Goal: Check status: Check status

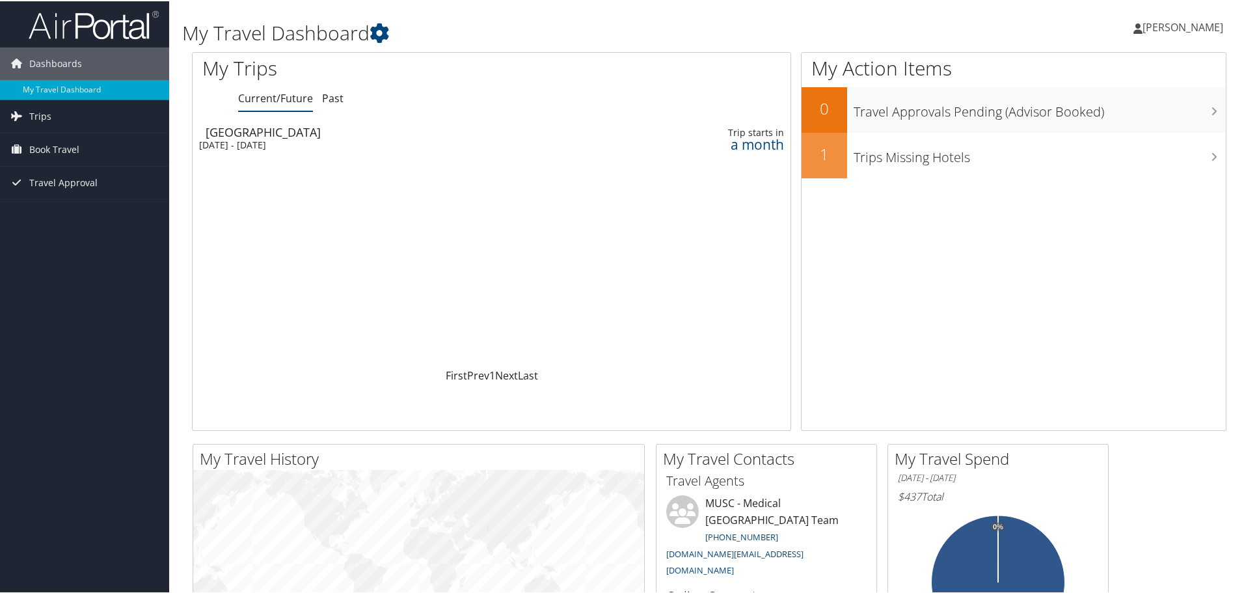
click at [307, 135] on div "[GEOGRAPHIC_DATA]" at bounding box center [386, 131] width 360 height 12
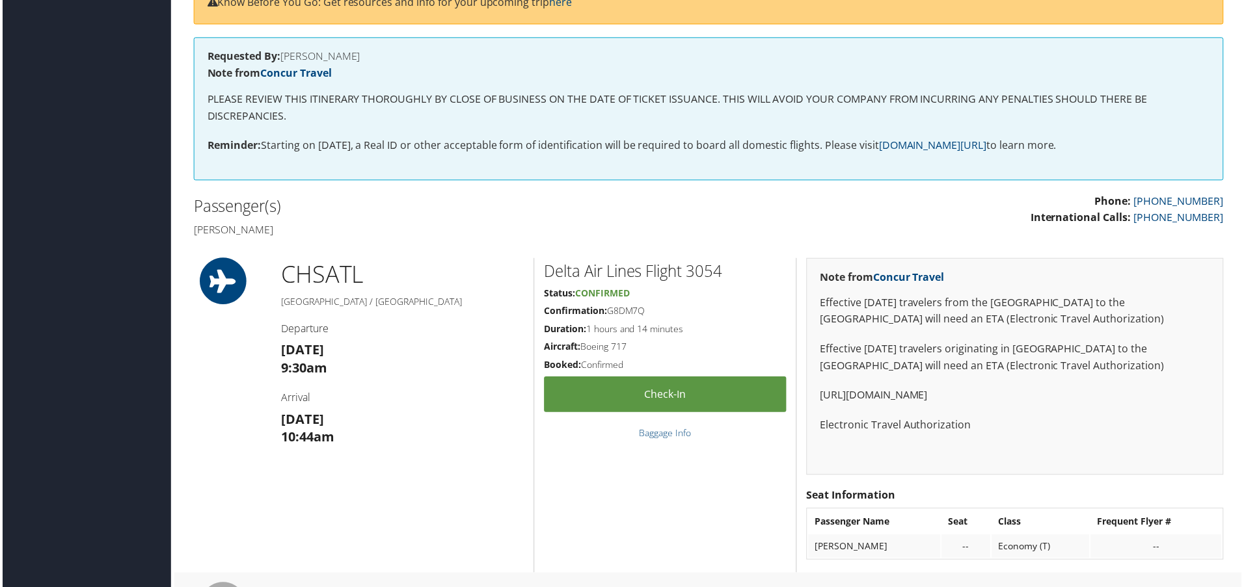
scroll to position [195, 0]
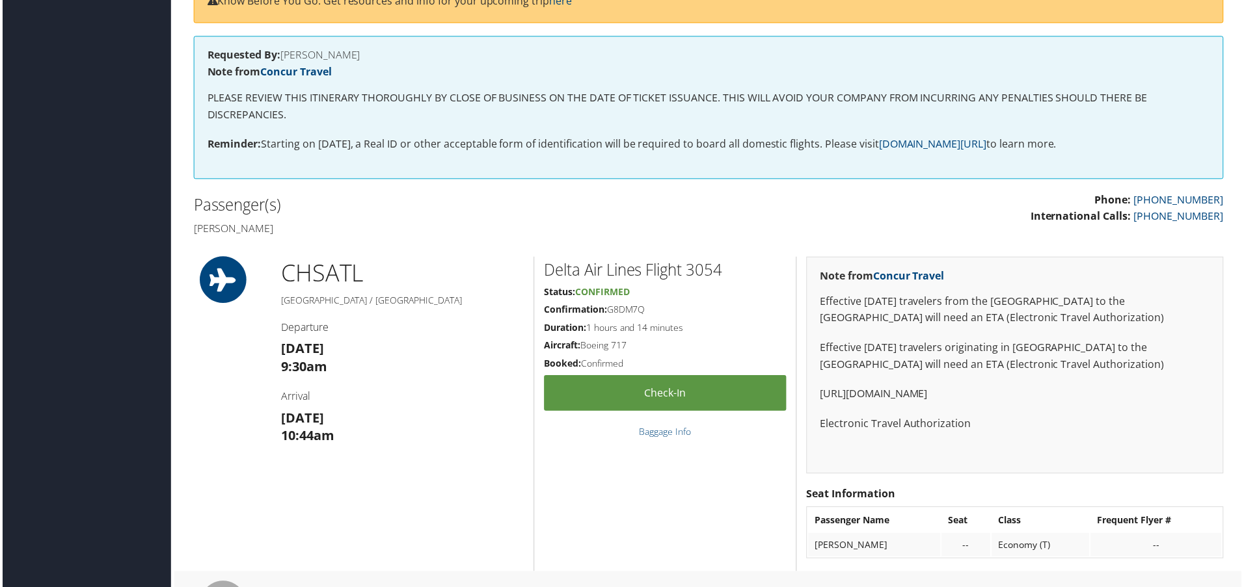
drag, startPoint x: 609, startPoint y: 315, endPoint x: 644, endPoint y: 313, distance: 35.2
click at [644, 313] on h5 "Confirmation: G8DM7Q" at bounding box center [665, 311] width 243 height 13
copy h5 "G8DM7Q"
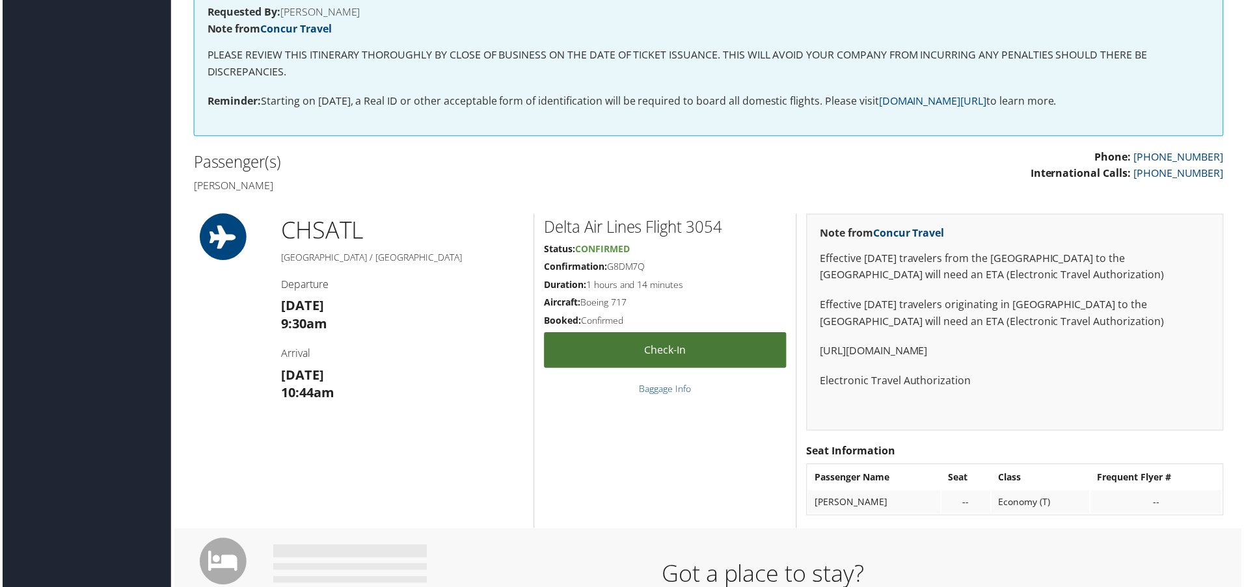
scroll to position [260, 0]
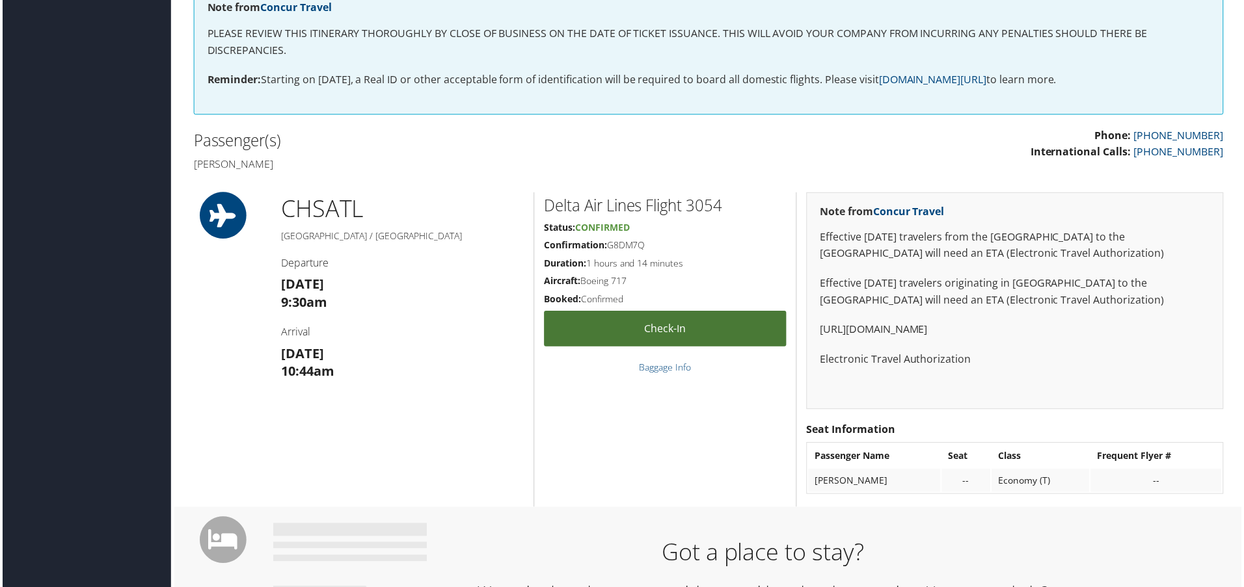
click at [693, 333] on link "Check-in" at bounding box center [665, 330] width 243 height 36
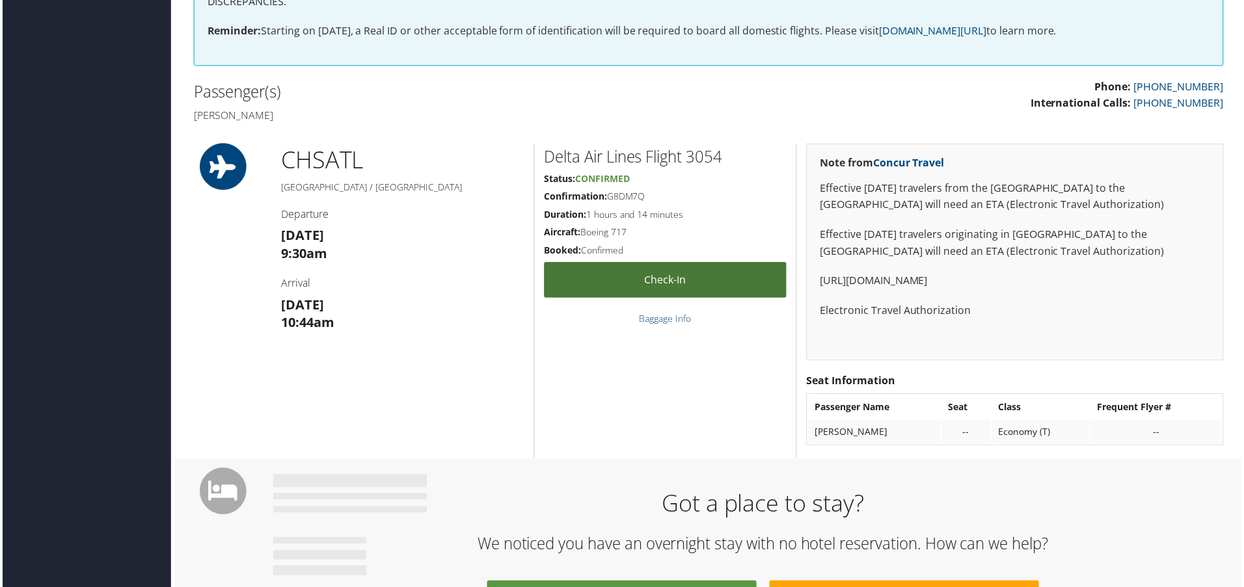
scroll to position [325, 0]
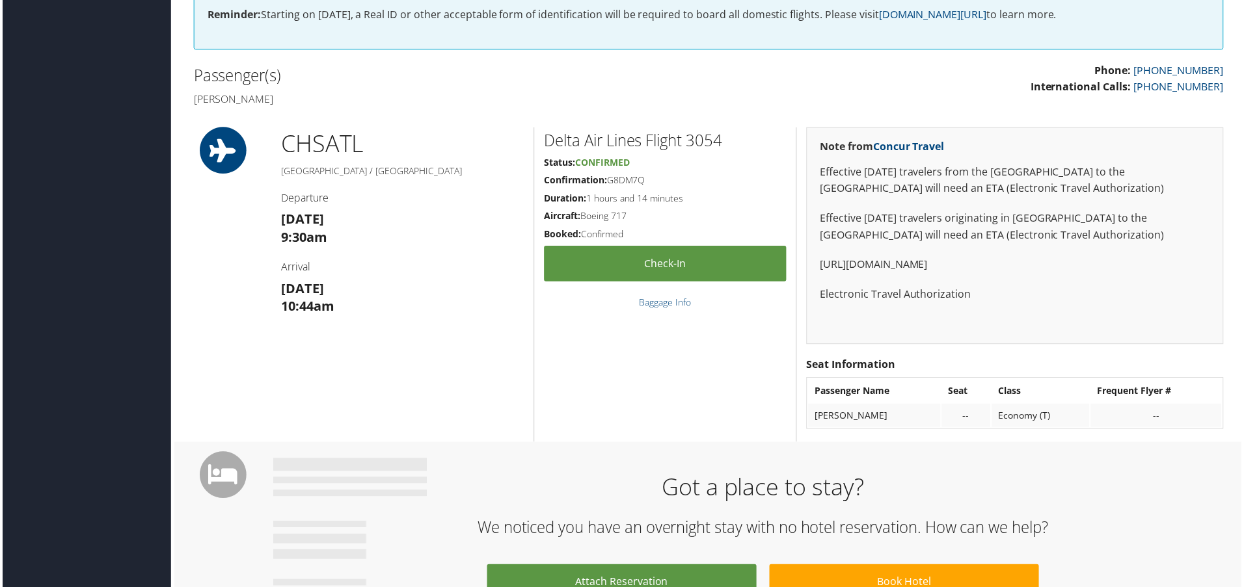
click at [660, 381] on div "Delta Air Lines Flight 3054 Status: Confirmed Confirmation: G8DM7Q Duration: 1 …" at bounding box center [664, 286] width 263 height 316
